Goal: Task Accomplishment & Management: Manage account settings

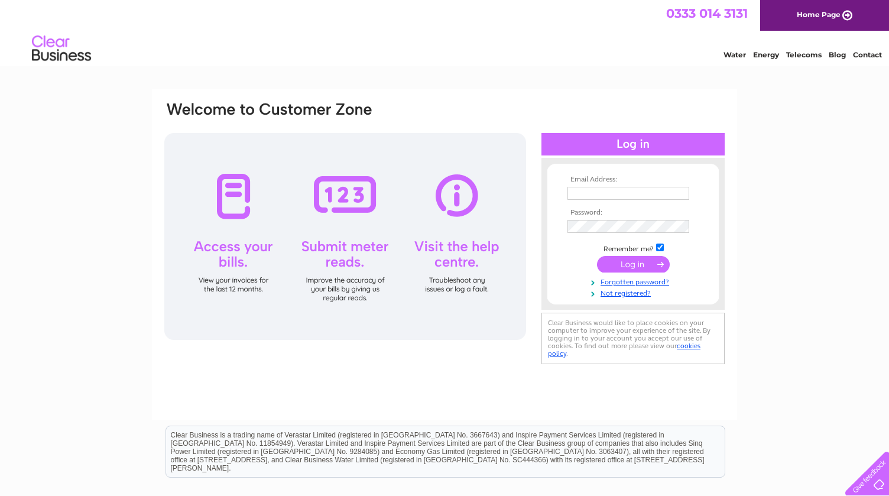
type input "[EMAIL_ADDRESS][DOMAIN_NAME]"
click at [634, 264] on input "submit" at bounding box center [633, 264] width 73 height 17
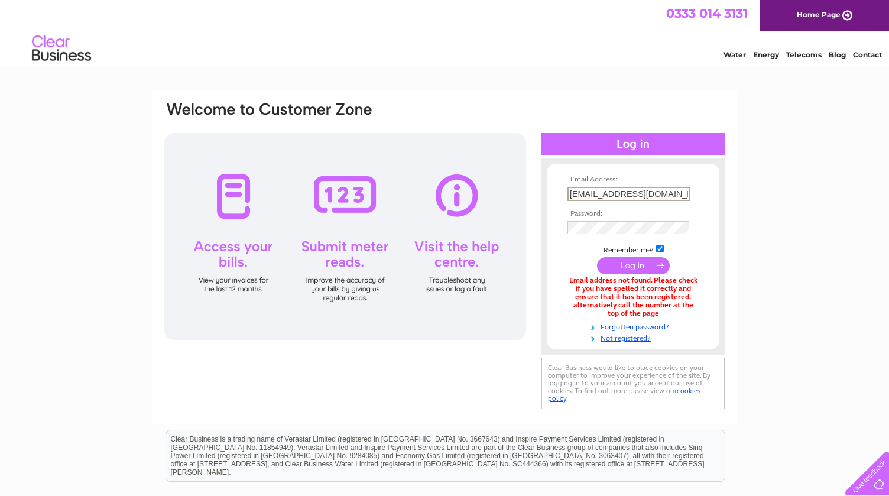
drag, startPoint x: 605, startPoint y: 191, endPoint x: 678, endPoint y: 192, distance: 73.3
click at [678, 192] on input "[EMAIL_ADDRESS][DOMAIN_NAME]" at bounding box center [629, 194] width 123 height 14
type input "finance@admireme.vip"
click at [638, 260] on input "submit" at bounding box center [633, 264] width 73 height 17
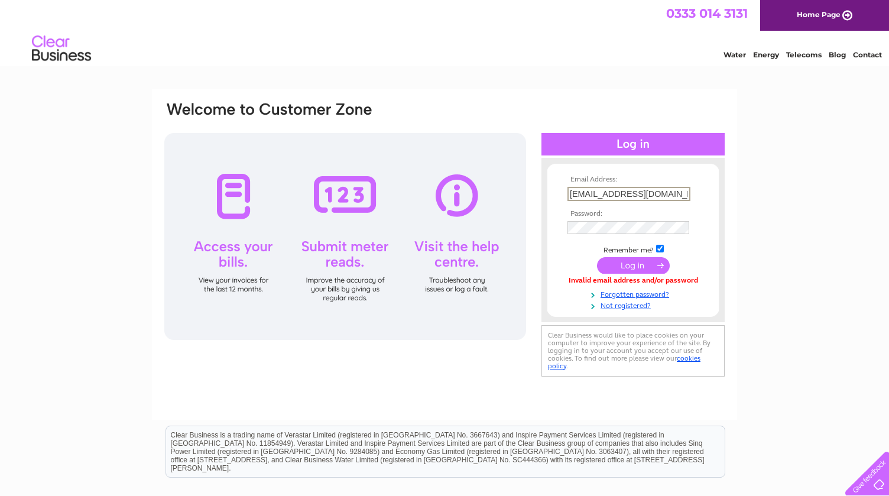
drag, startPoint x: 594, startPoint y: 193, endPoint x: 538, endPoint y: 190, distance: 56.3
click at [538, 190] on div "Email Address: finance@admireme.vip Password:" at bounding box center [444, 240] width 563 height 279
click at [663, 195] on input "sharon@admireme.vip" at bounding box center [629, 193] width 122 height 13
drag, startPoint x: 666, startPoint y: 195, endPoint x: 468, endPoint y: 177, distance: 198.3
click at [468, 177] on div "Email Address: sharon@admireme.vip Password:" at bounding box center [444, 240] width 563 height 279
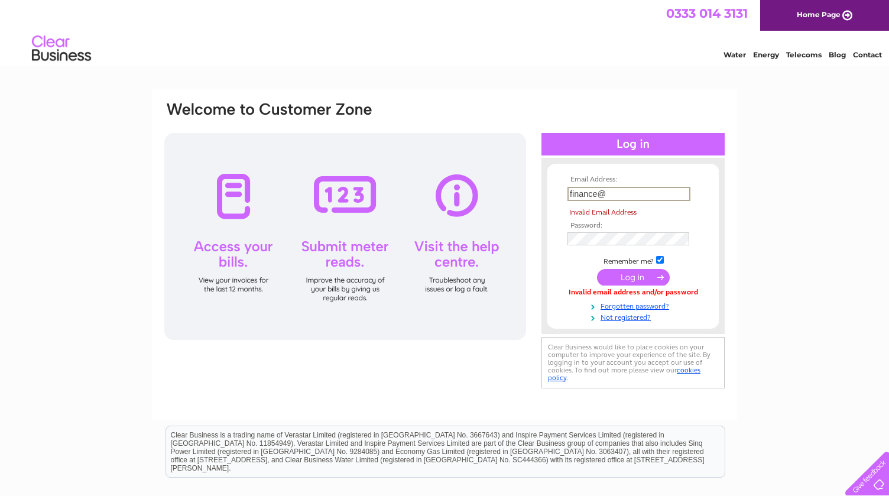
type input "[EMAIL_ADDRESS][DOMAIN_NAME]"
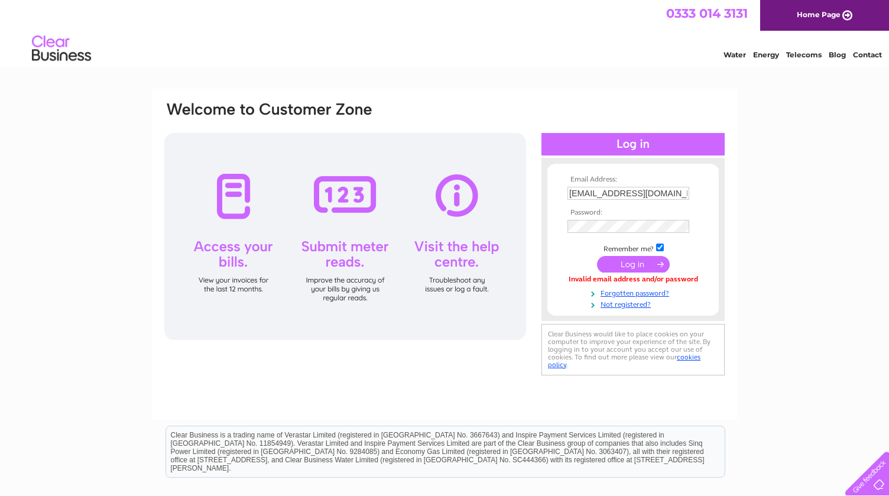
click at [630, 263] on input "submit" at bounding box center [633, 264] width 73 height 17
